Goal: Information Seeking & Learning: Learn about a topic

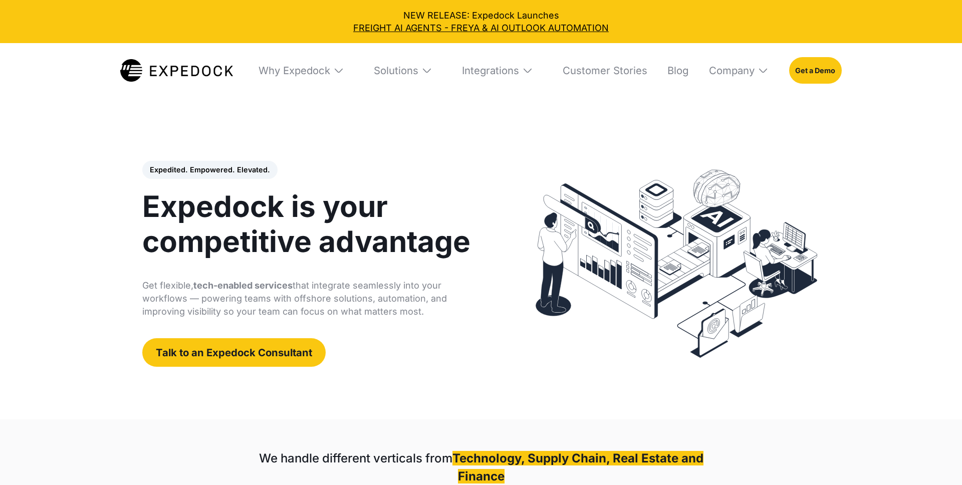
select select
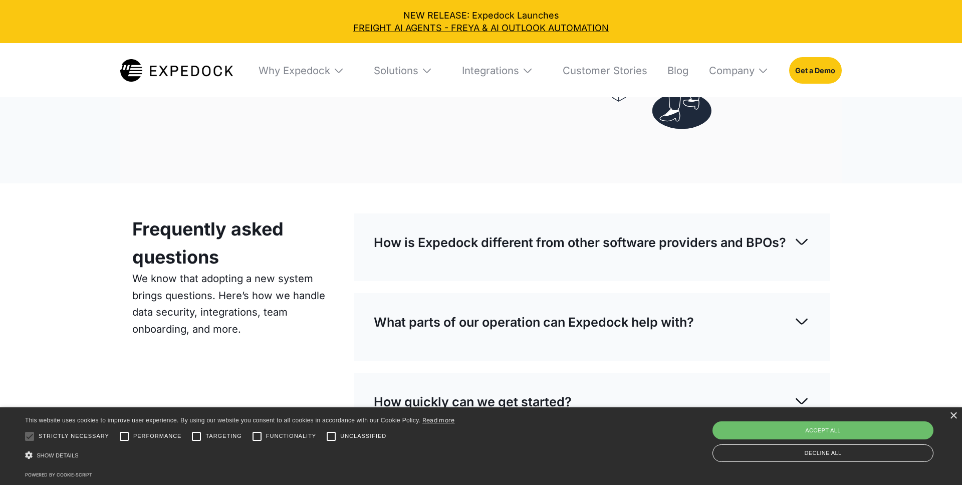
scroll to position [3646, 0]
click at [956, 416] on div "×" at bounding box center [953, 416] width 8 height 8
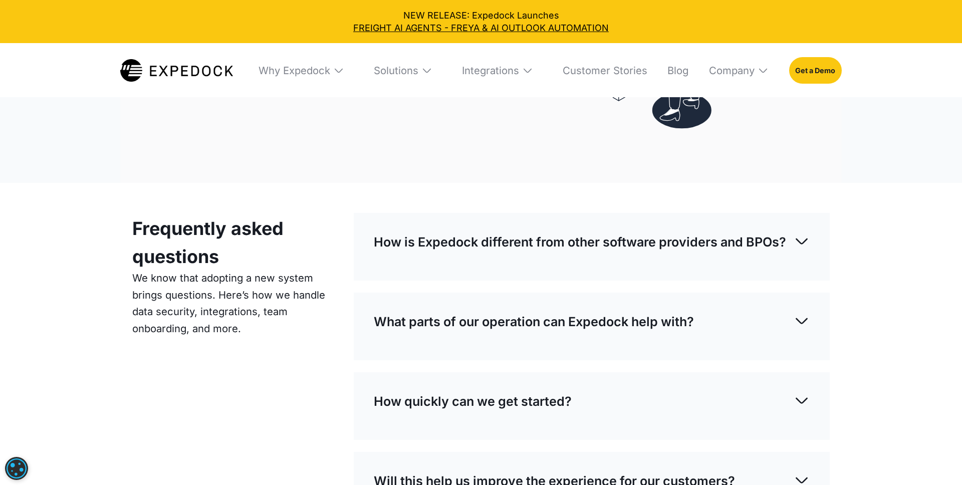
click at [292, 375] on div "Frequently asked questions We know that adopting a new system brings questions.…" at bounding box center [236, 386] width 209 height 347
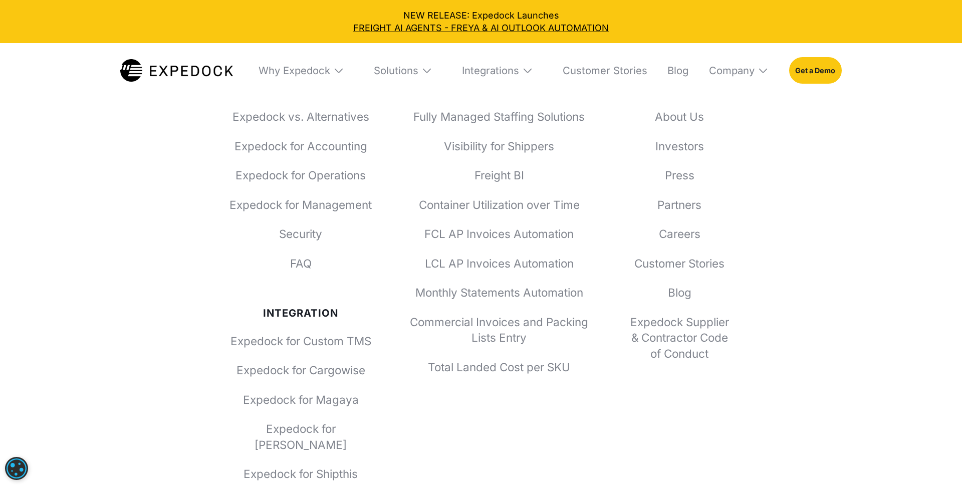
scroll to position [4585, 0]
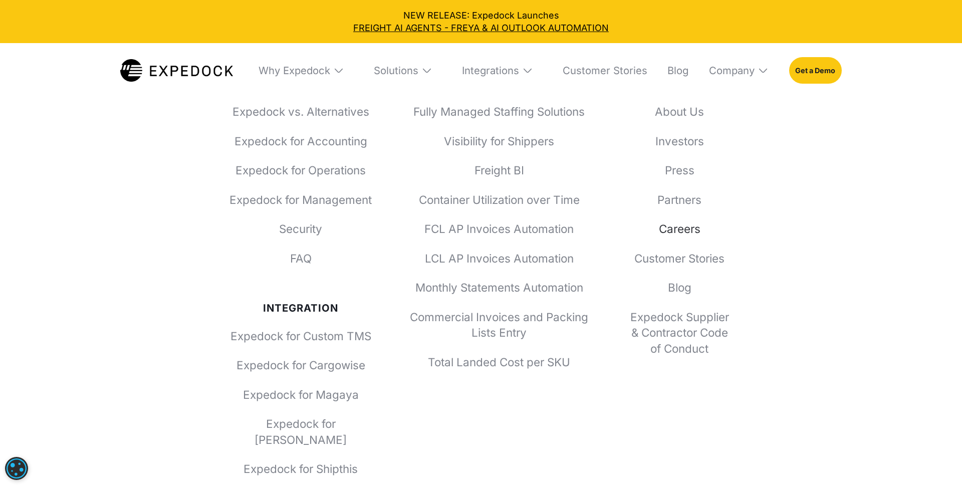
click at [673, 225] on link "Careers" at bounding box center [679, 229] width 108 height 16
